Goal: Task Accomplishment & Management: Complete application form

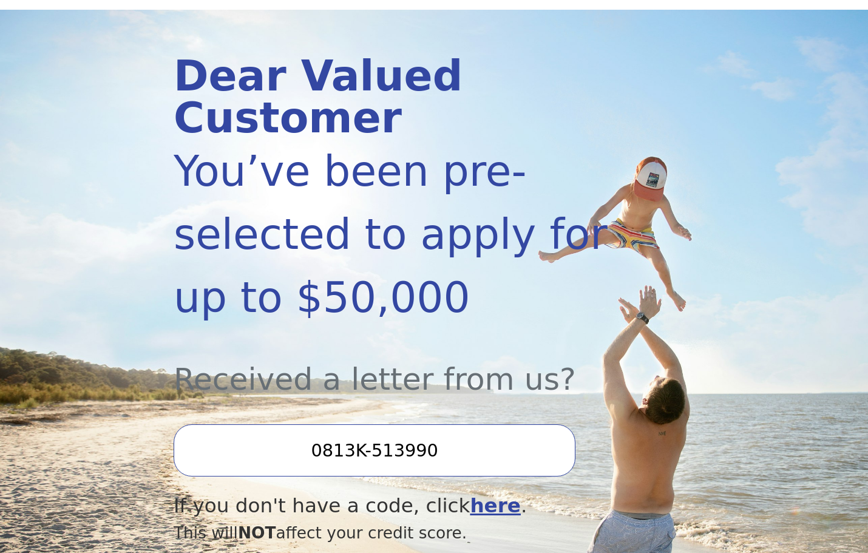
scroll to position [182, 0]
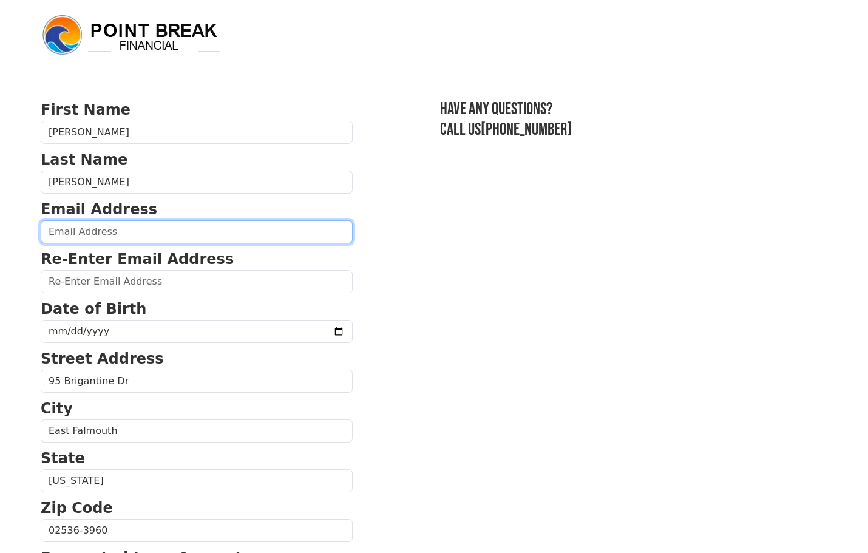
click at [172, 231] on input "email" at bounding box center [197, 231] width 312 height 23
type input "ALLCAPEAPP@GMAIL.COM"
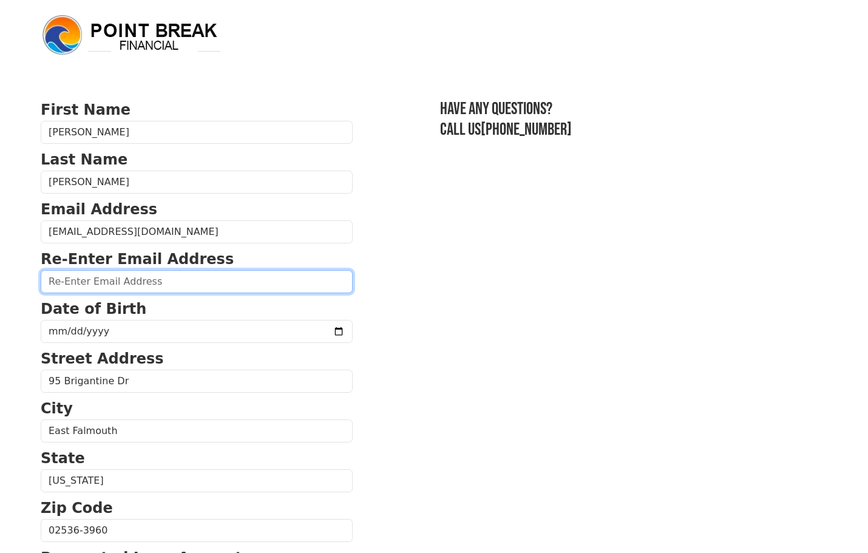
type input "ALLCAPEAPP@GMAIL.COM"
type input "95, Brigantine Drive"
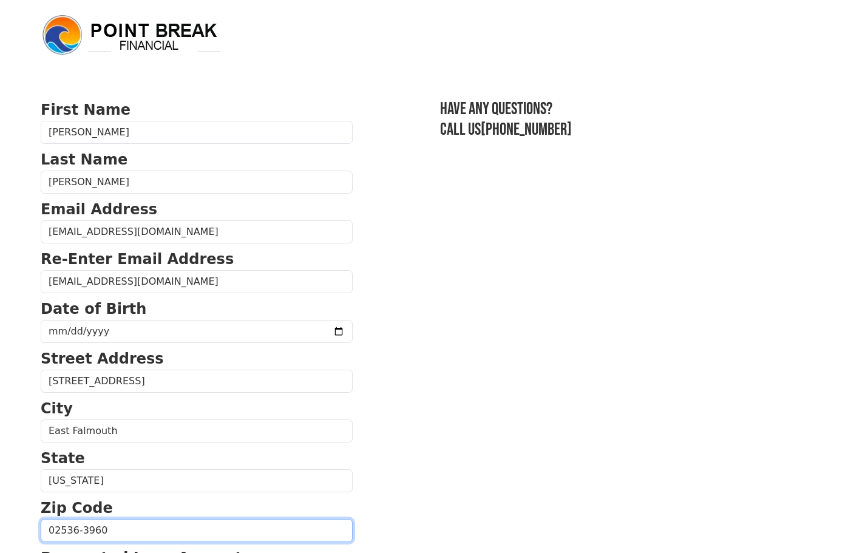
type input "02536"
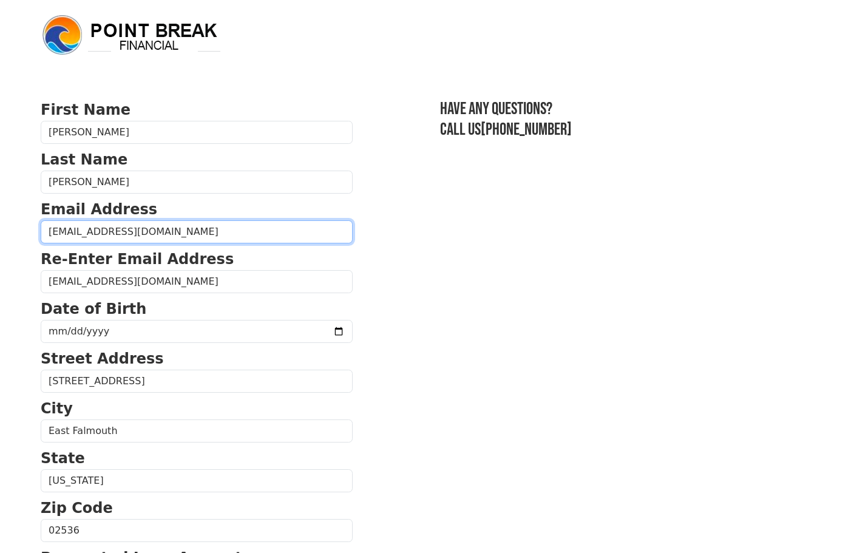
type input "(508) 274-3954"
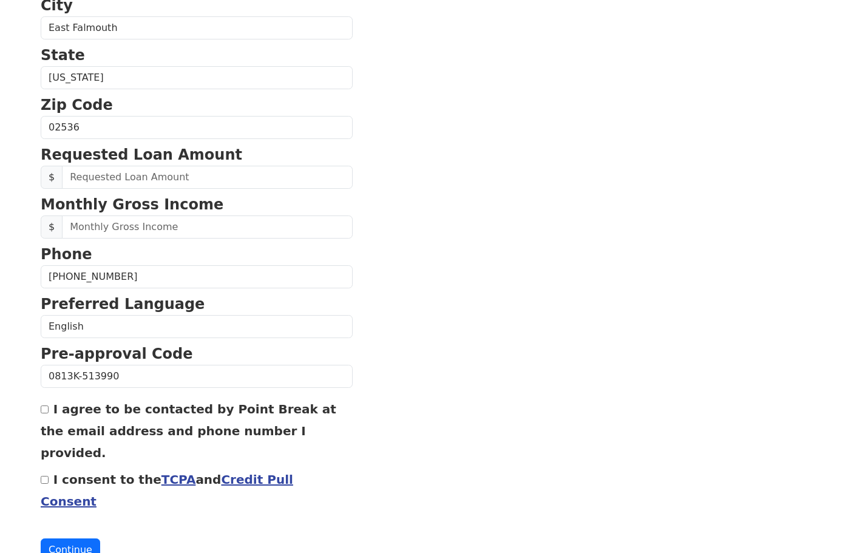
click at [46, 411] on input "I agree to be contacted by Point Break at the email address and phone number I …" at bounding box center [45, 409] width 8 height 8
checkbox input "true"
click at [76, 538] on button "Continue" at bounding box center [70, 549] width 59 height 23
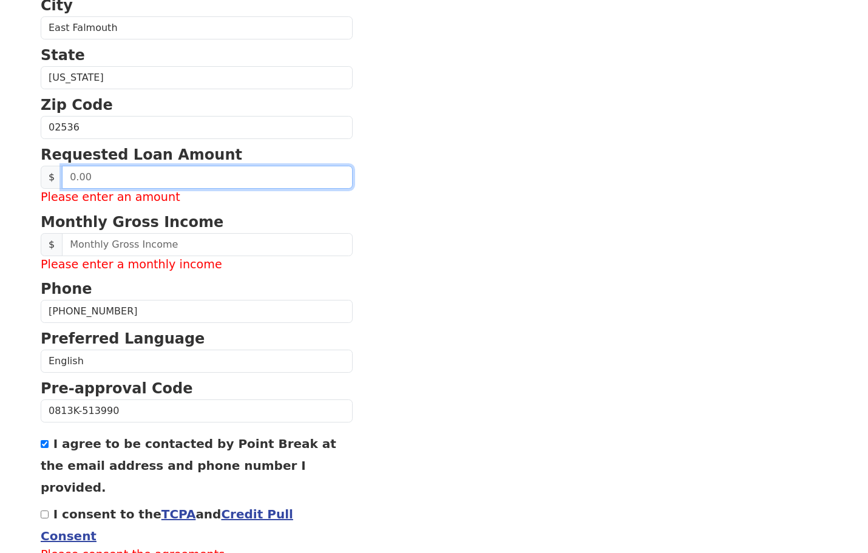
click at [93, 172] on input "text" at bounding box center [207, 177] width 291 height 23
type input "50,000.00"
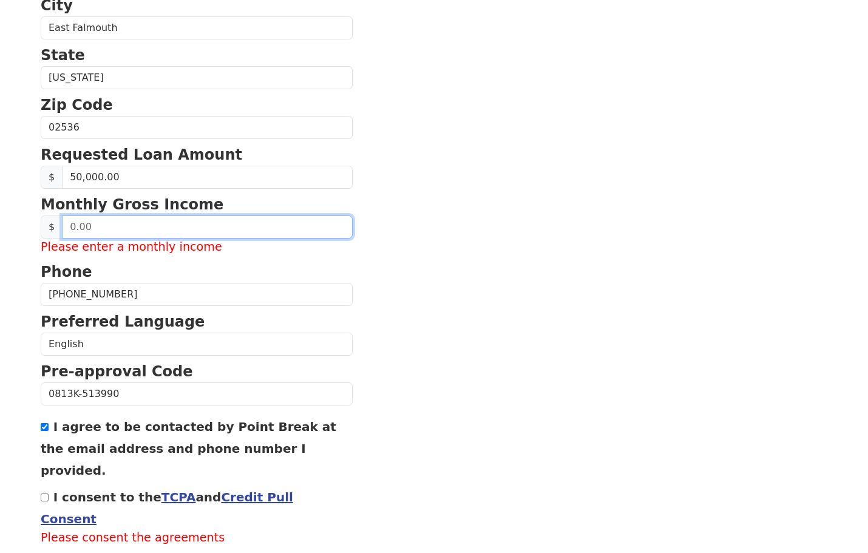
click at [138, 230] on input "text" at bounding box center [207, 226] width 291 height 23
click at [132, 220] on input "0.00" at bounding box center [207, 226] width 291 height 23
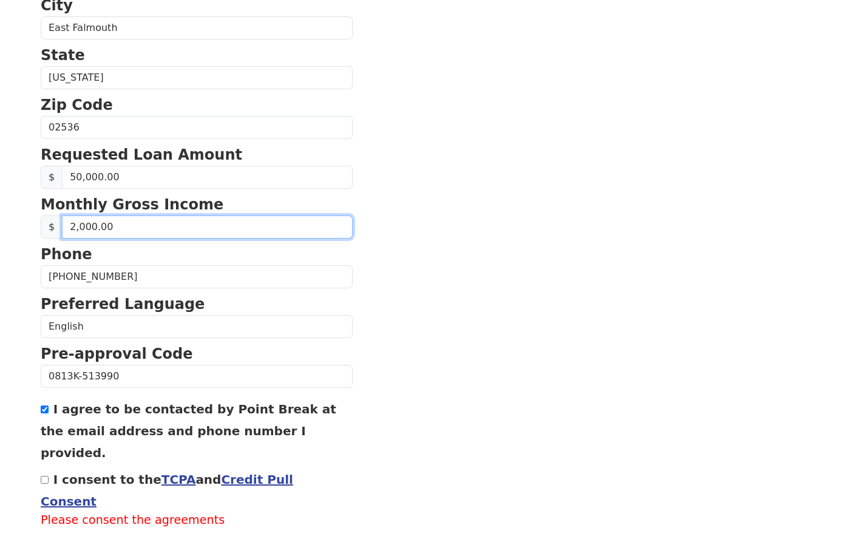
type input "20,000.00"
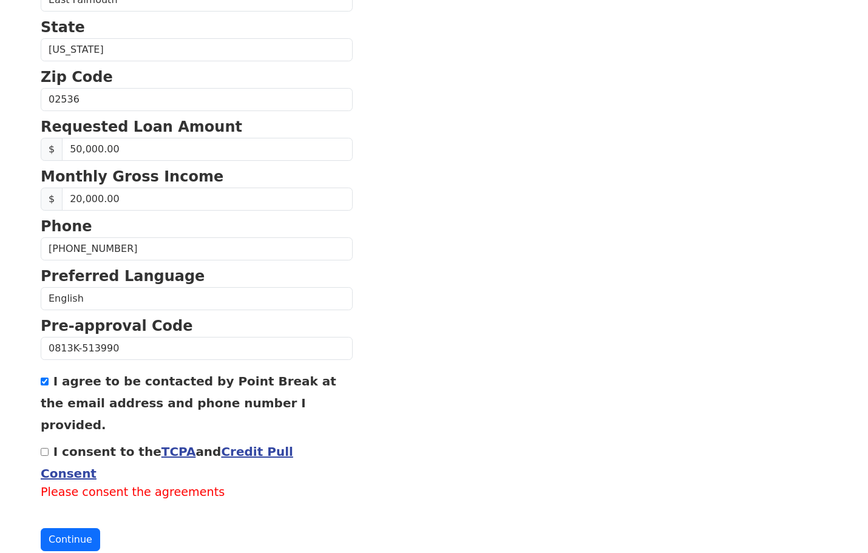
click at [44, 448] on input "I consent to the TCPA and Credit Pull Consent" at bounding box center [45, 452] width 8 height 8
checkbox input "true"
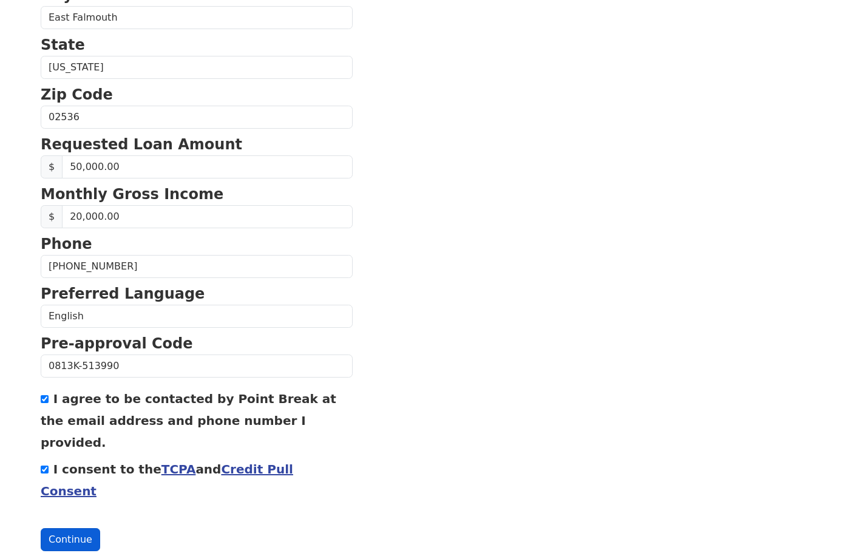
click at [56, 528] on button "Continue" at bounding box center [70, 539] width 59 height 23
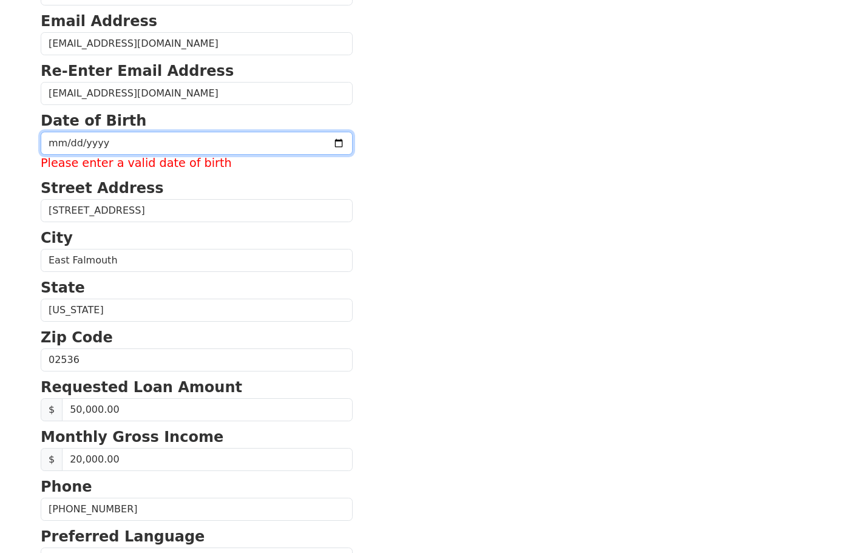
click at [158, 139] on input "date" at bounding box center [197, 143] width 312 height 23
type input "1955-05-08"
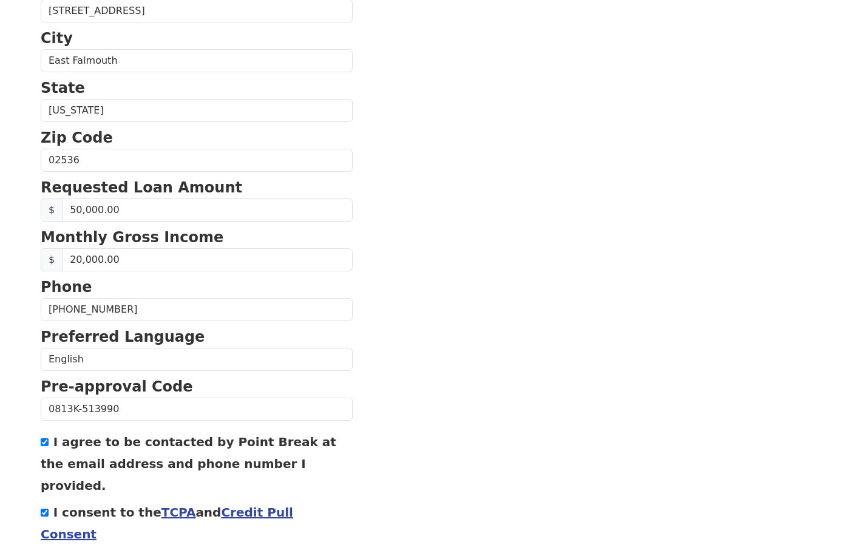
scroll to position [413, 0]
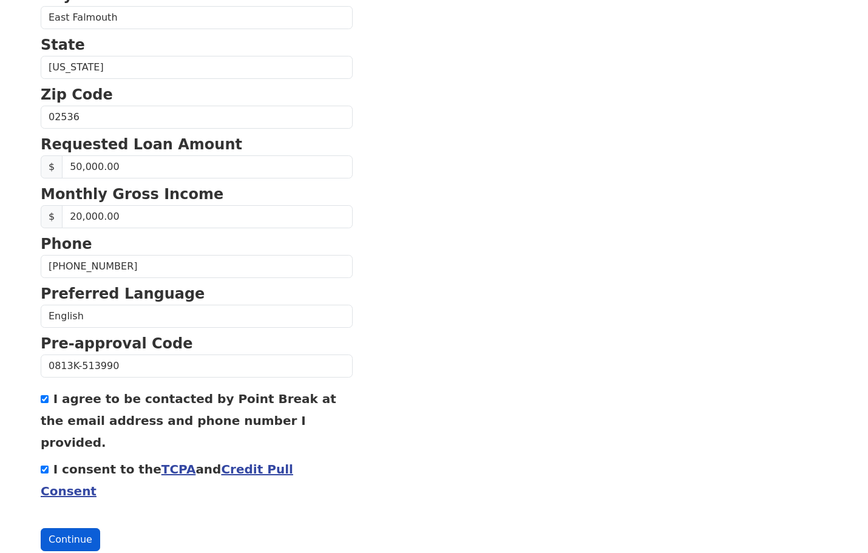
click at [73, 528] on button "Continue" at bounding box center [70, 539] width 59 height 23
